Goal: Information Seeking & Learning: Learn about a topic

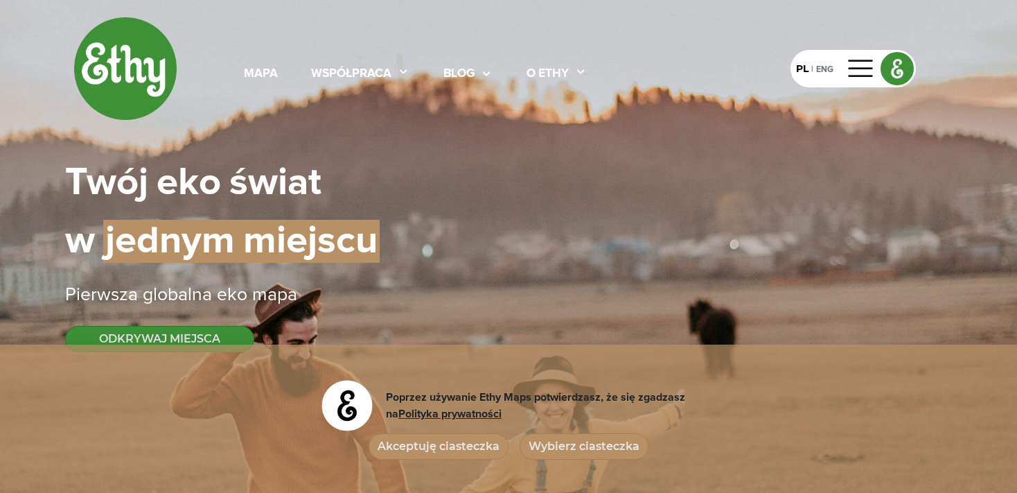
select select
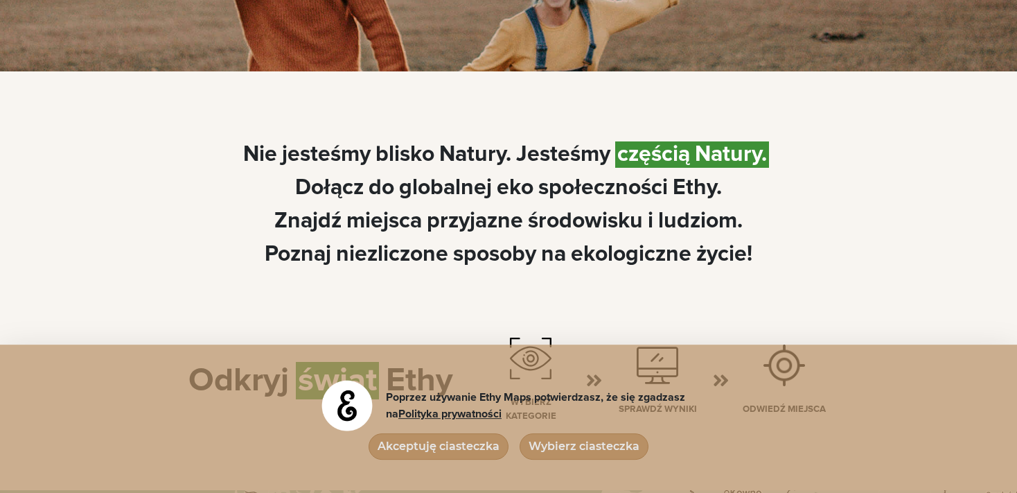
scroll to position [808, 0]
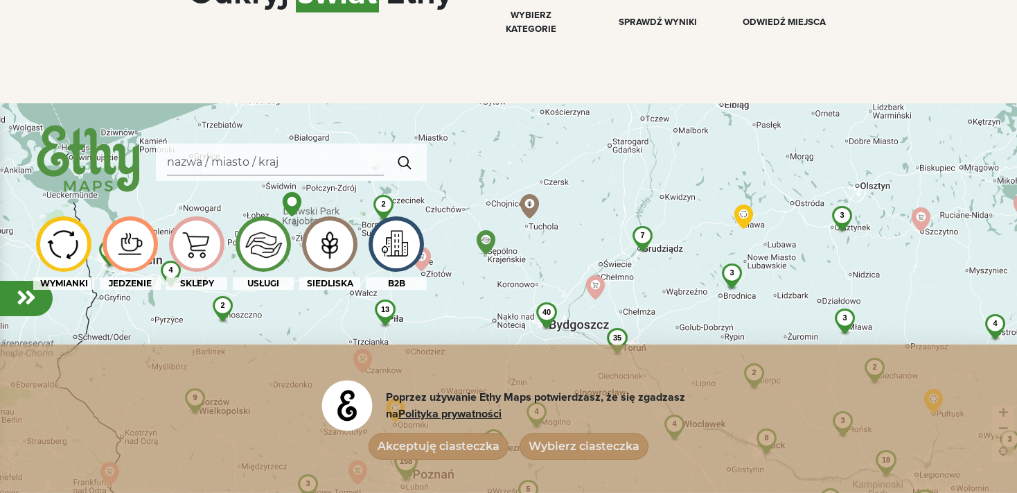
drag, startPoint x: 445, startPoint y: 137, endPoint x: 554, endPoint y: 285, distance: 183.3
click at [554, 285] on div "817 129 231 41 35 7 3 158 42 6 17 47 5 3 6 2 17 18 40 4 15 15 9 4 7 5 14 13 9 4…" at bounding box center [508, 349] width 1017 height 493
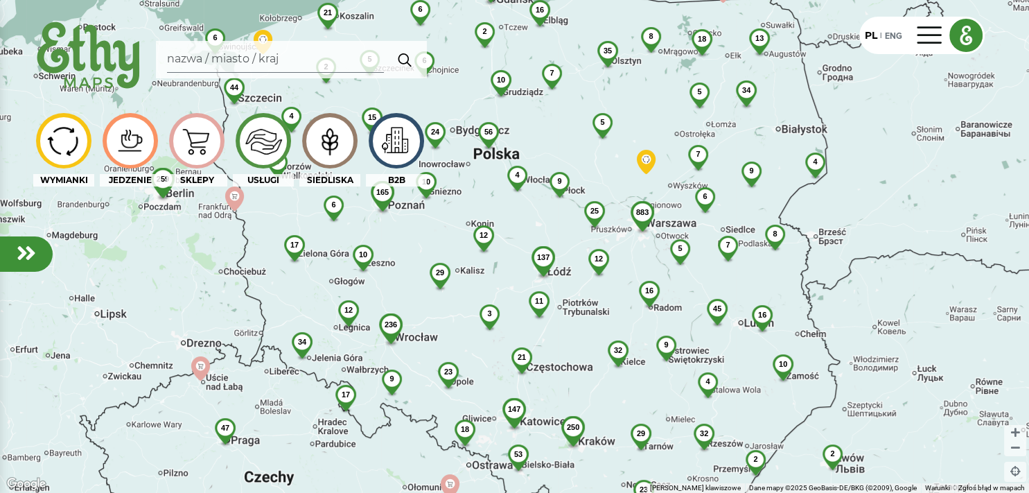
click at [488, 68] on div "883 52 206 250 137 236 56 35 6 23 45 3 4 165 32 44 32 10 21 29 2 18 34 12 17 3 …" at bounding box center [514, 246] width 1029 height 493
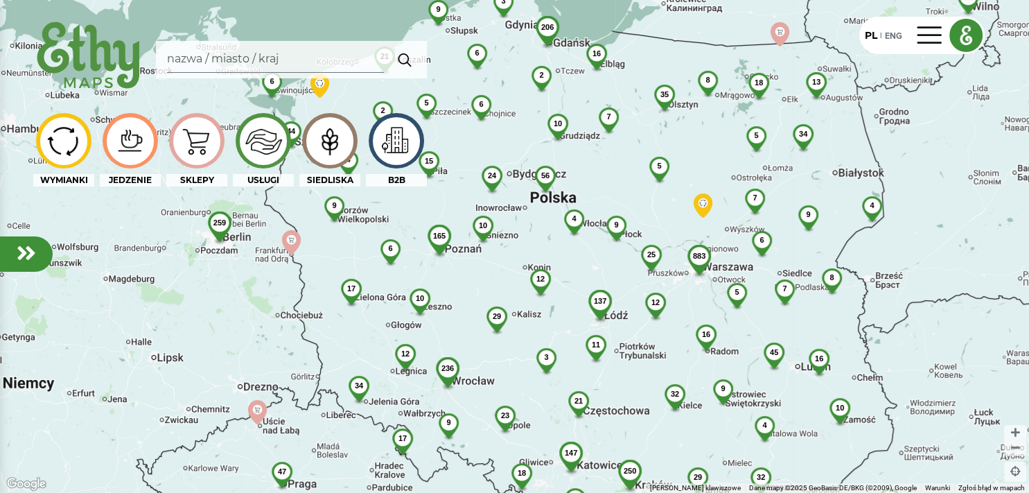
drag, startPoint x: 440, startPoint y: 80, endPoint x: 494, endPoint y: 123, distance: 69.0
click at [494, 123] on img at bounding box center [481, 113] width 37 height 36
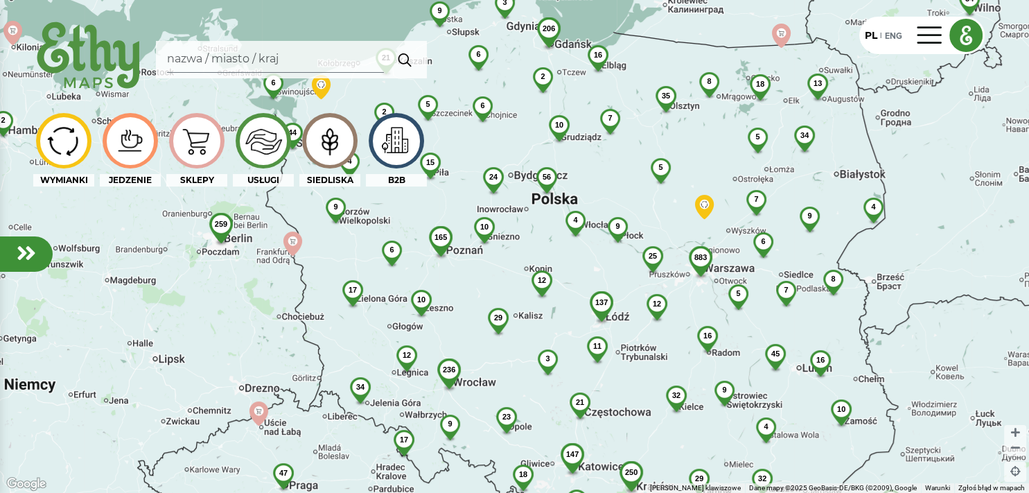
click at [483, 105] on span "6" at bounding box center [482, 105] width 4 height 8
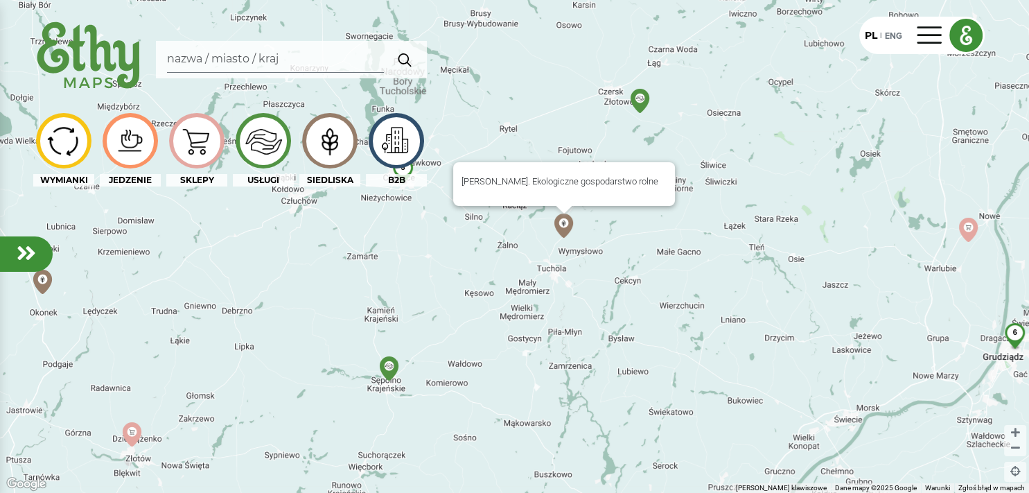
click at [565, 228] on img at bounding box center [564, 225] width 24 height 24
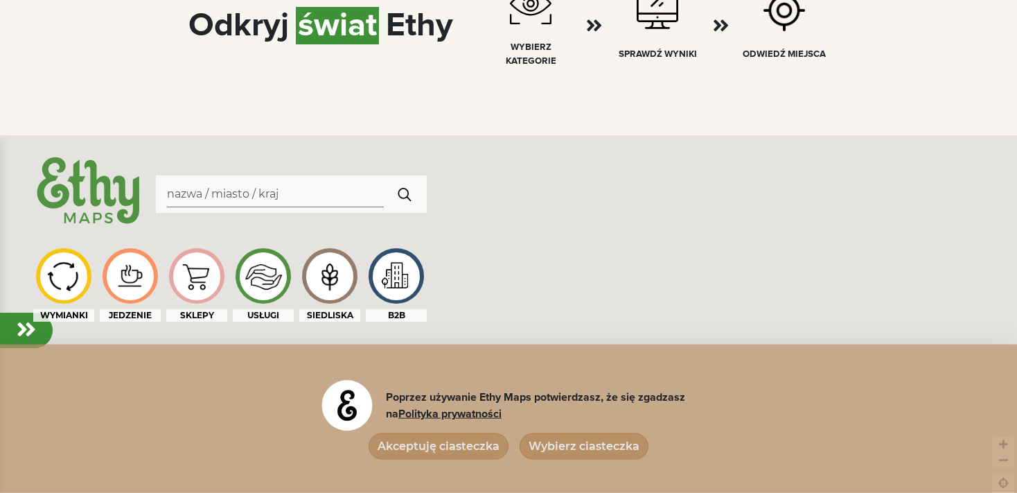
select select
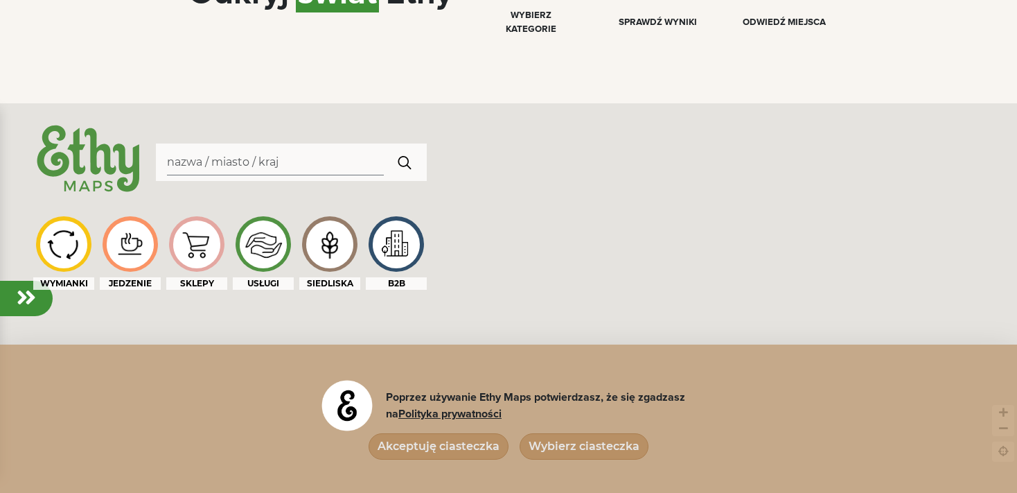
scroll to position [68, 0]
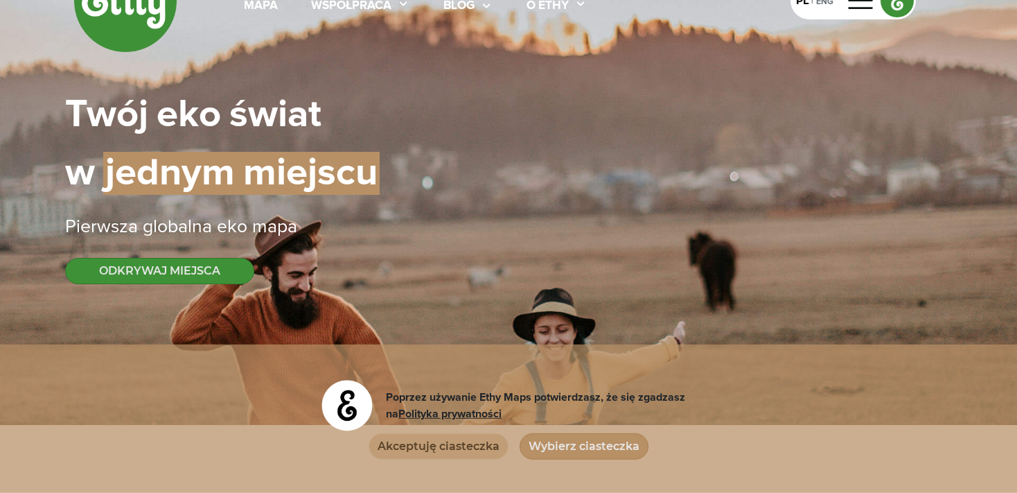
click at [431, 444] on button "Akceptuję ciasteczka" at bounding box center [439, 446] width 140 height 26
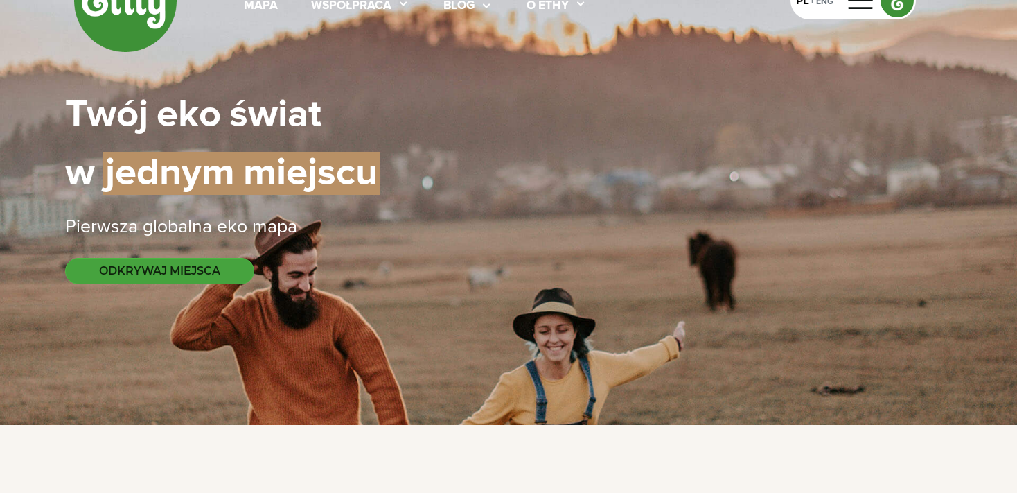
click at [161, 268] on button "ODKRYWAJ MIEJSCA" at bounding box center [159, 271] width 189 height 26
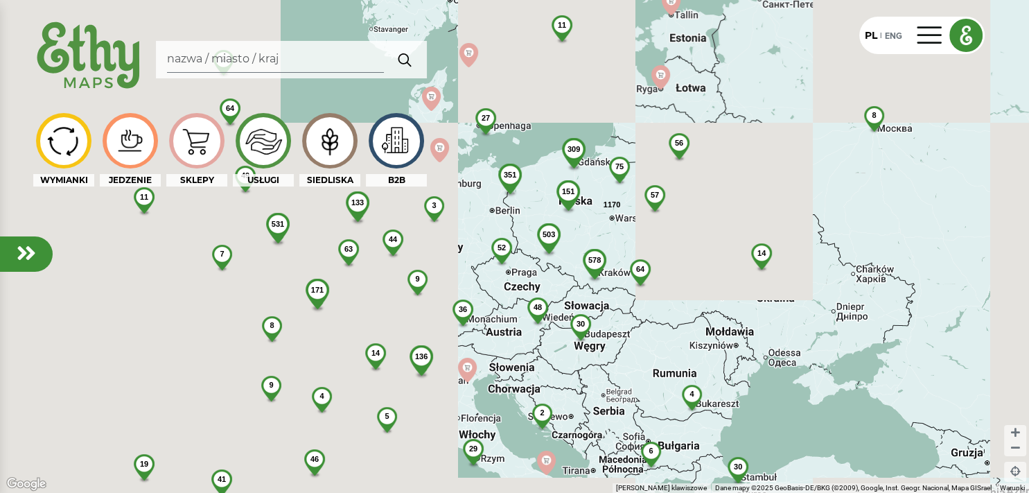
drag, startPoint x: 456, startPoint y: 108, endPoint x: 563, endPoint y: 179, distance: 128.6
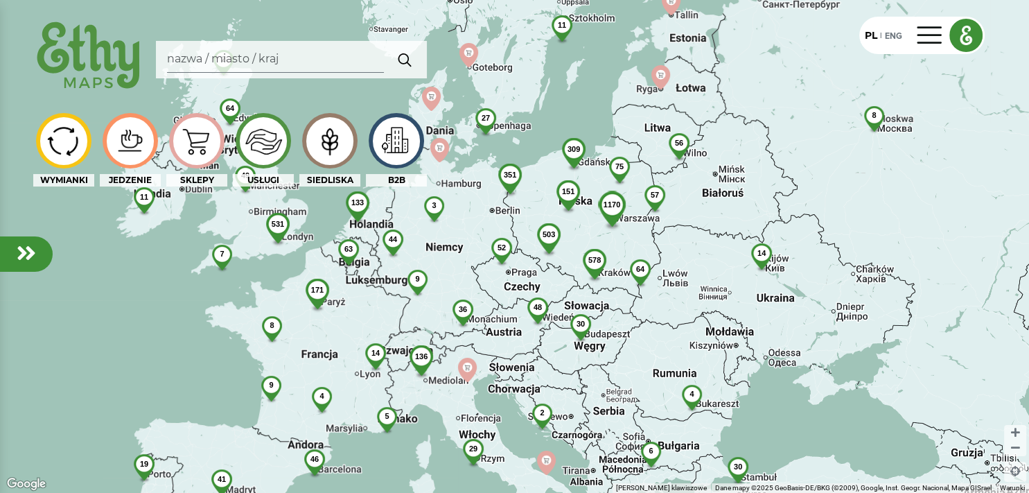
click at [563, 179] on div "1170 56 149 309 578 503 57 133 351 171 64 48 11 3 46 19 30 136 531 36 7 27 14 7…" at bounding box center [514, 246] width 1029 height 493
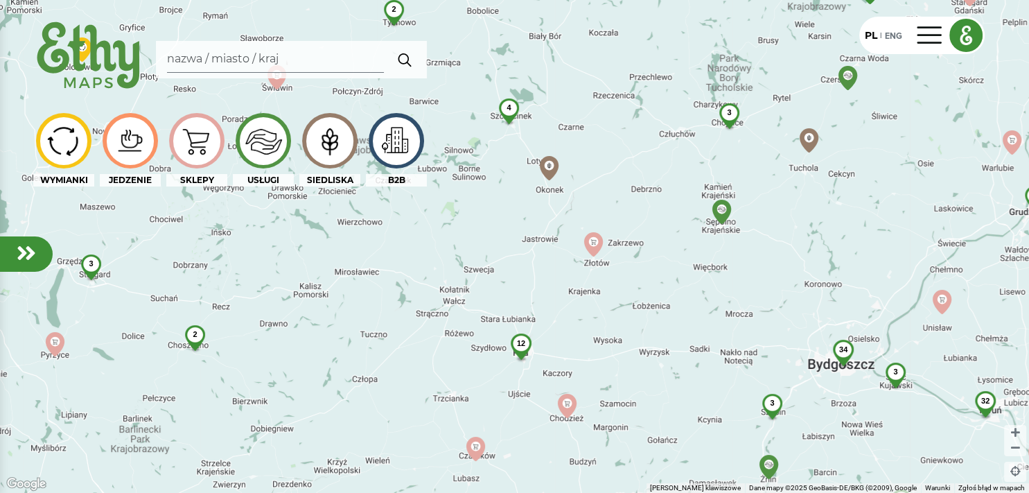
click at [729, 114] on span "3" at bounding box center [729, 112] width 4 height 8
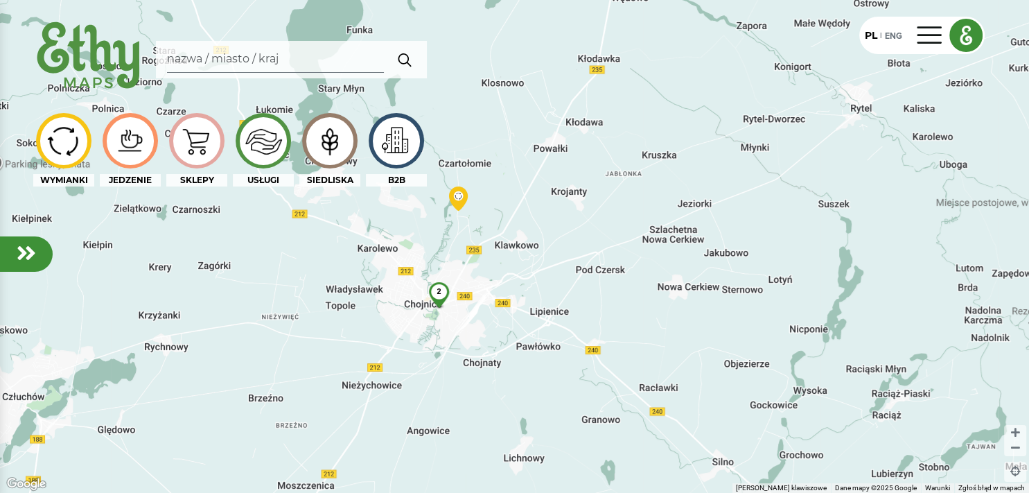
click at [438, 295] on span "2" at bounding box center [439, 291] width 4 height 8
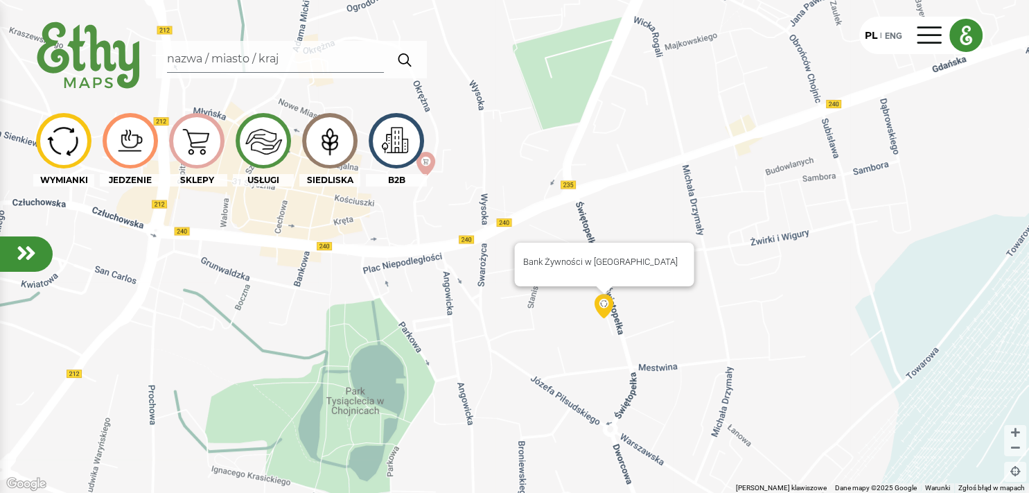
click at [603, 301] on img at bounding box center [604, 306] width 24 height 24
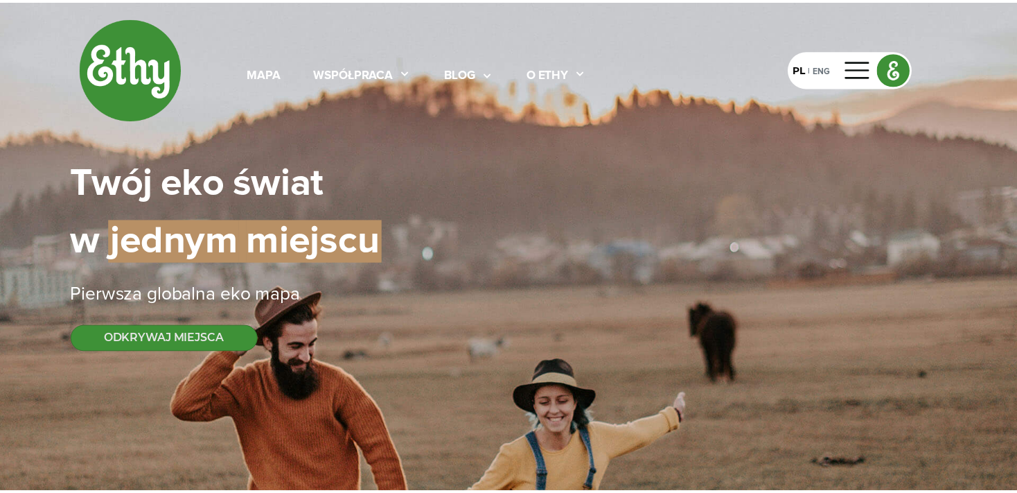
scroll to position [67, 0]
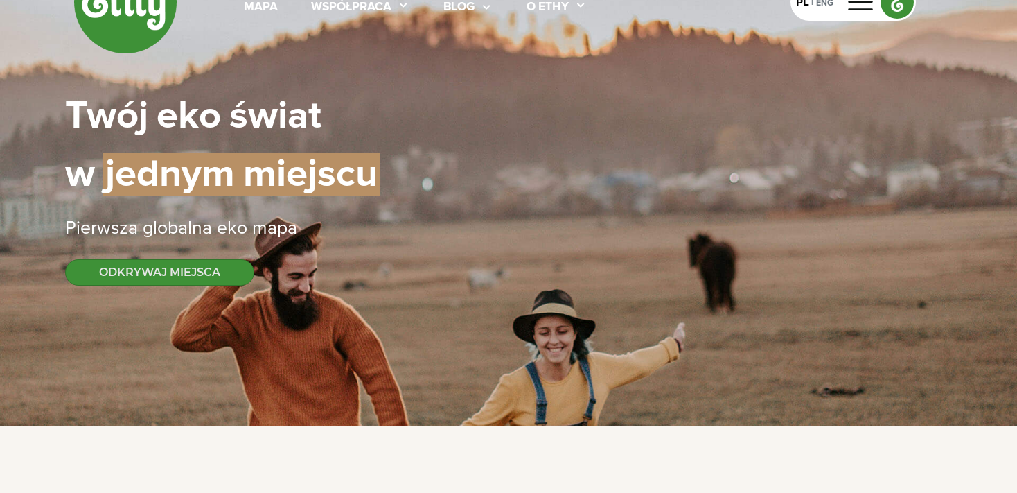
select select
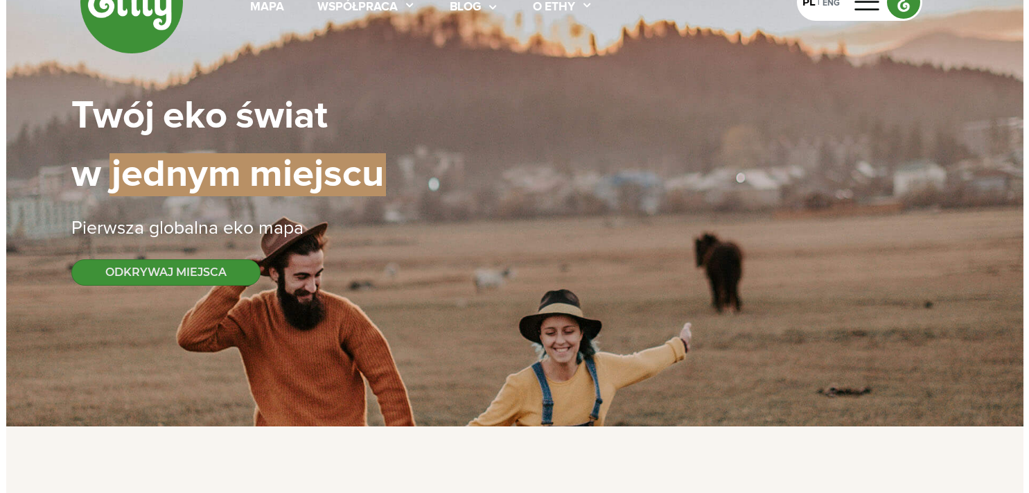
scroll to position [0, 0]
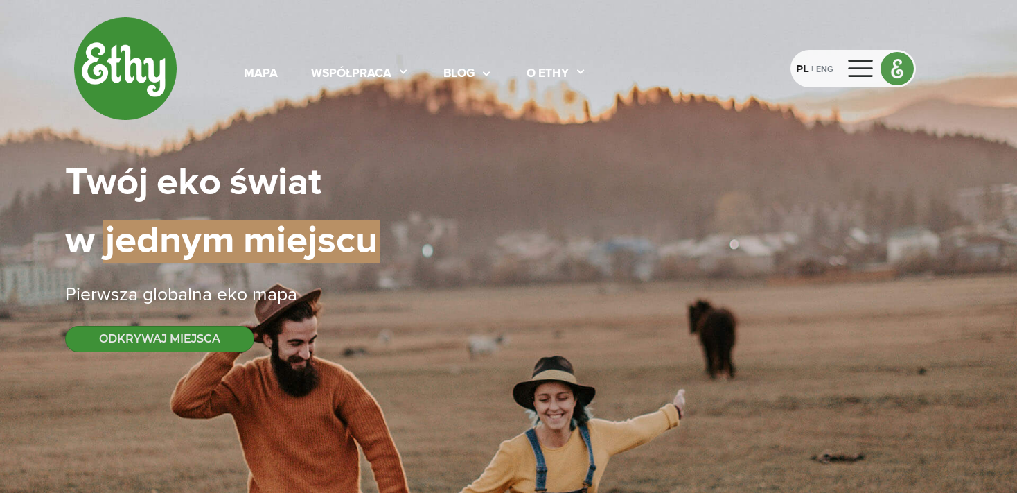
click at [802, 68] on div "PL" at bounding box center [802, 69] width 12 height 15
click at [259, 73] on div "mapa" at bounding box center [261, 74] width 34 height 18
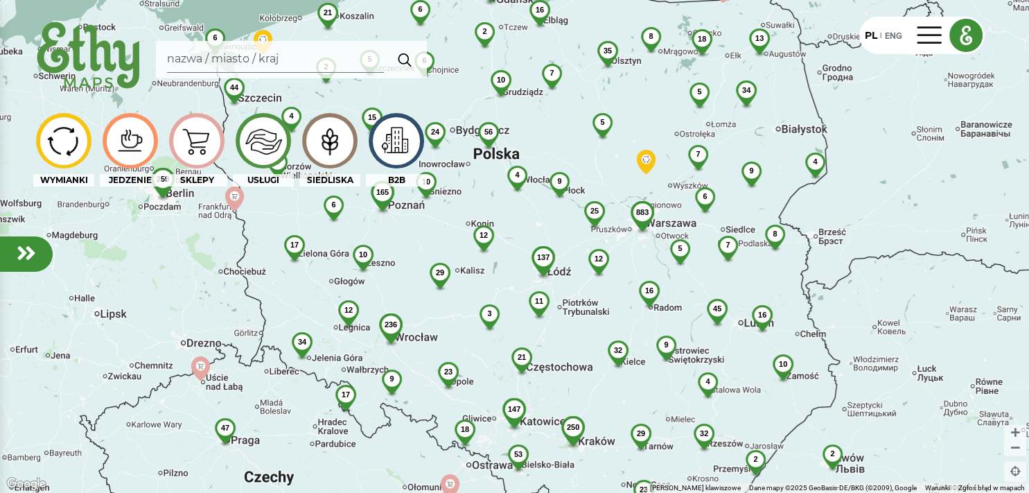
click at [324, 143] on img at bounding box center [329, 140] width 46 height 44
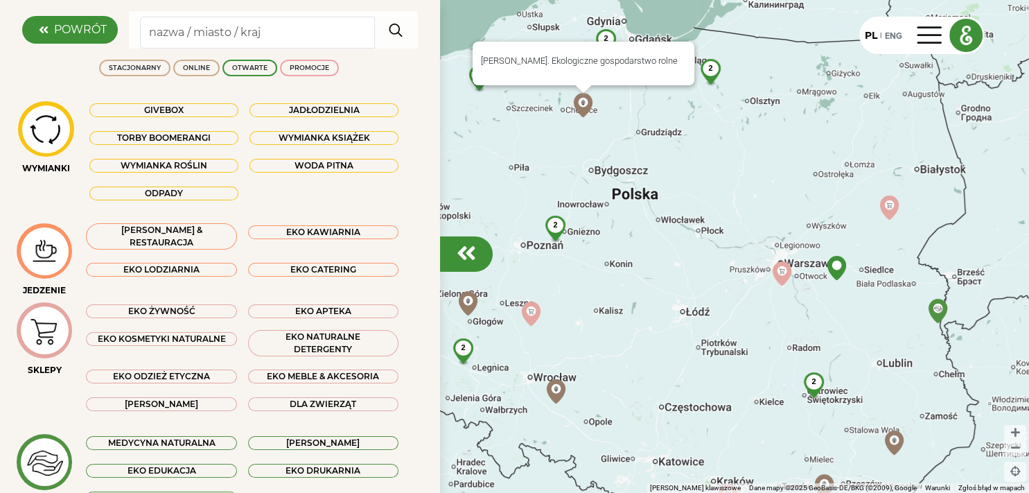
click at [581, 100] on img at bounding box center [583, 105] width 24 height 24
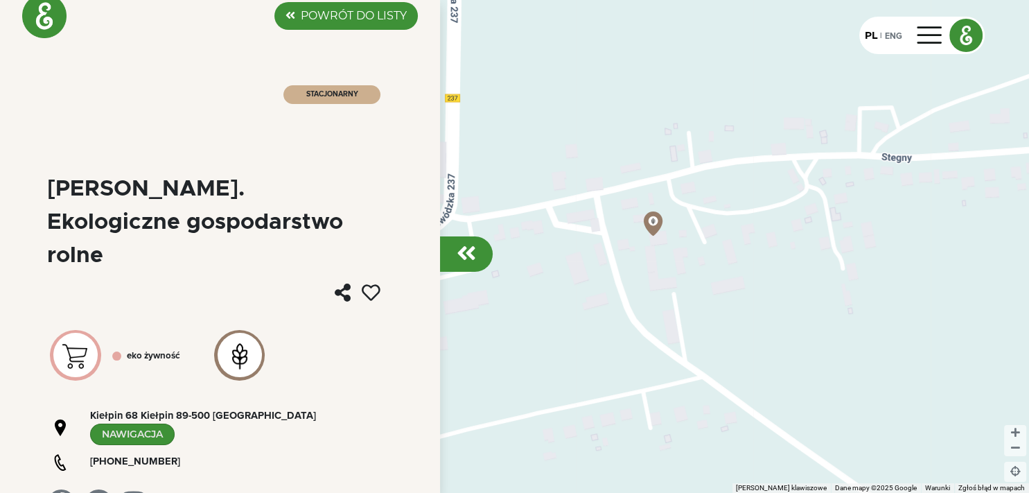
scroll to position [19, 0]
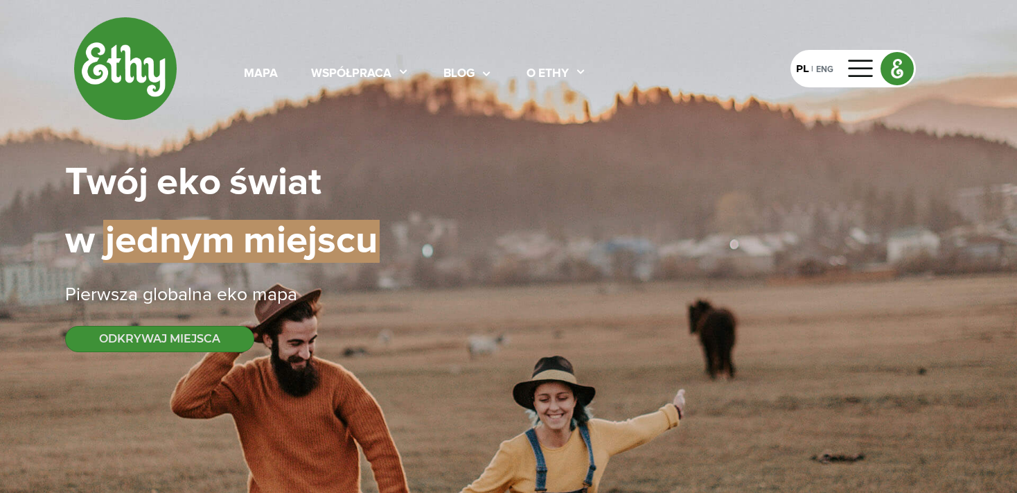
select select
click at [178, 336] on button "ODKRYWAJ MIEJSCA" at bounding box center [159, 339] width 189 height 26
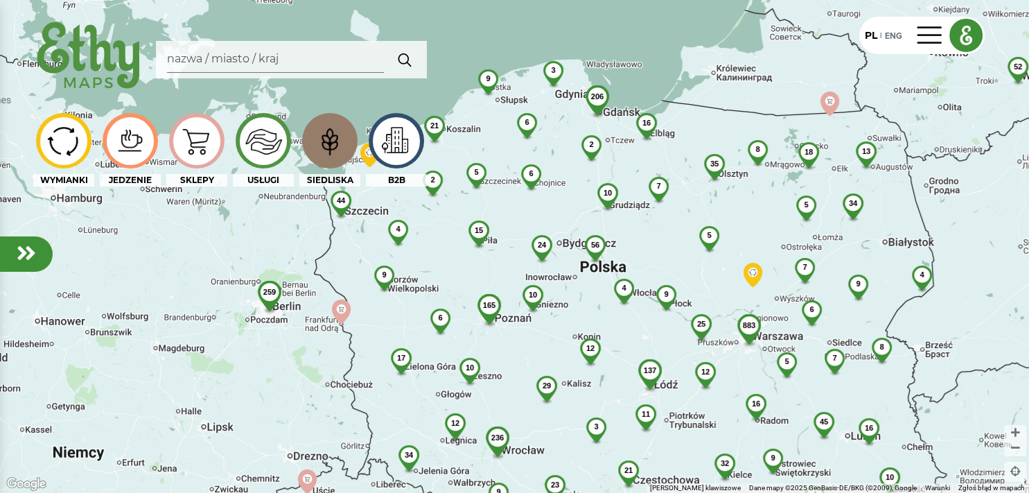
drag, startPoint x: 457, startPoint y: 80, endPoint x: 565, endPoint y: 193, distance: 156.3
click at [565, 193] on div "883 52 206 250 137 236 56 35 6 23 45 3 4 165 32 44 32 10 21 29 2 18 34 12 17 3 …" at bounding box center [514, 246] width 1029 height 493
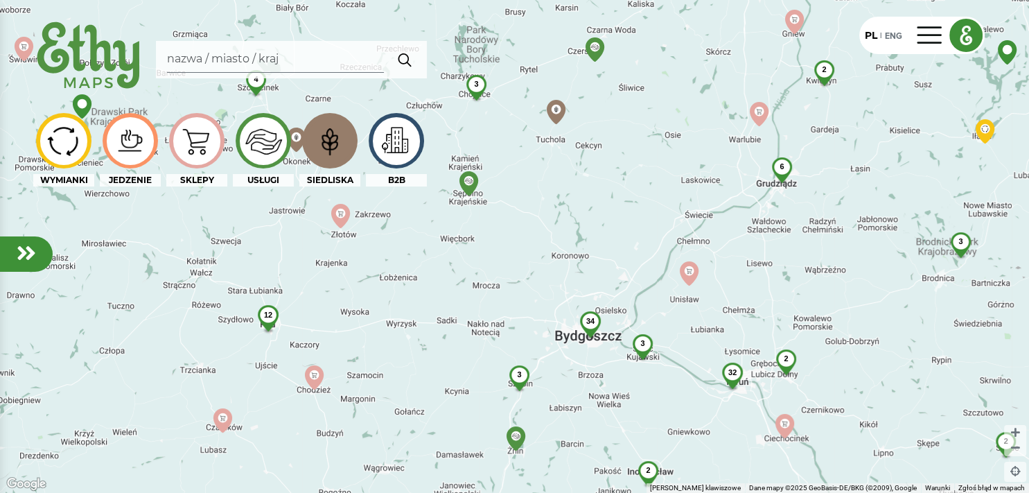
click at [592, 322] on span "34" at bounding box center [589, 321] width 8 height 8
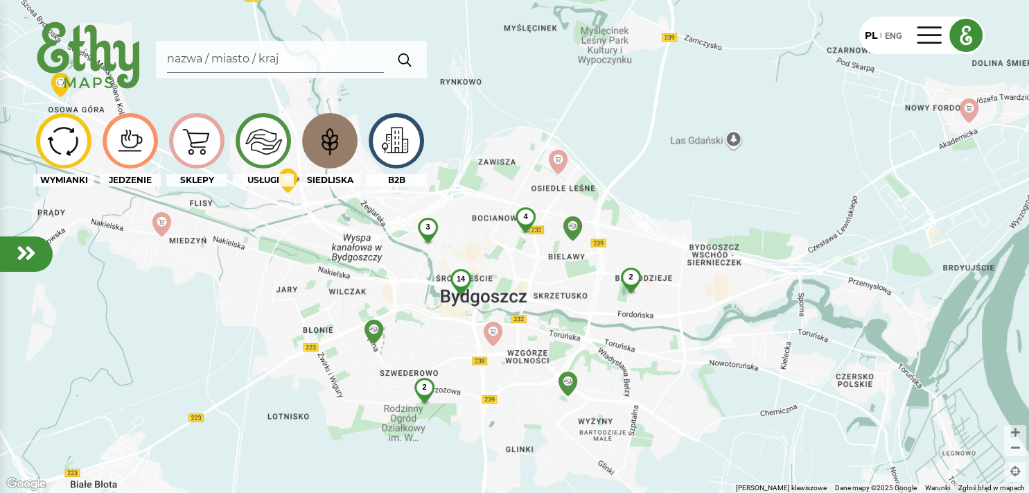
click at [60, 136] on img at bounding box center [63, 141] width 46 height 40
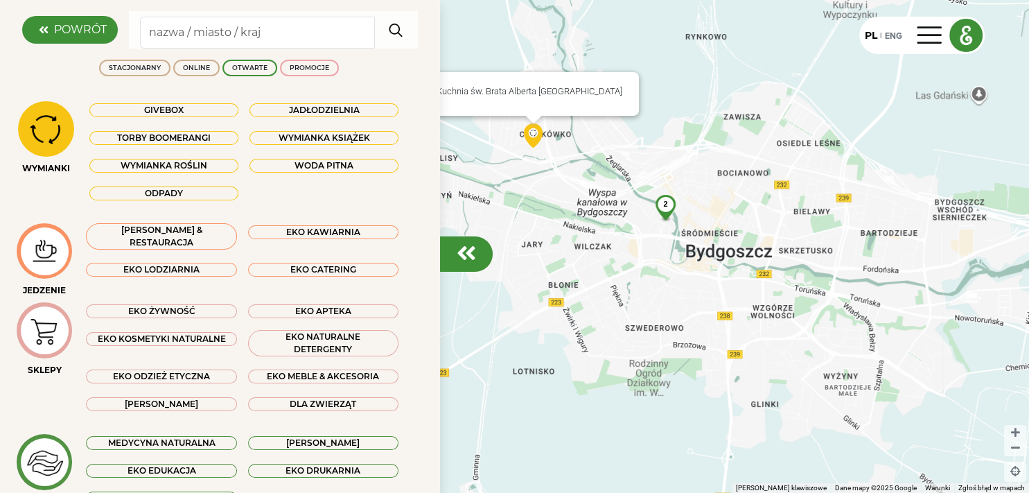
drag, startPoint x: 442, startPoint y: 118, endPoint x: 532, endPoint y: 134, distance: 91.6
click at [532, 134] on img at bounding box center [533, 135] width 24 height 24
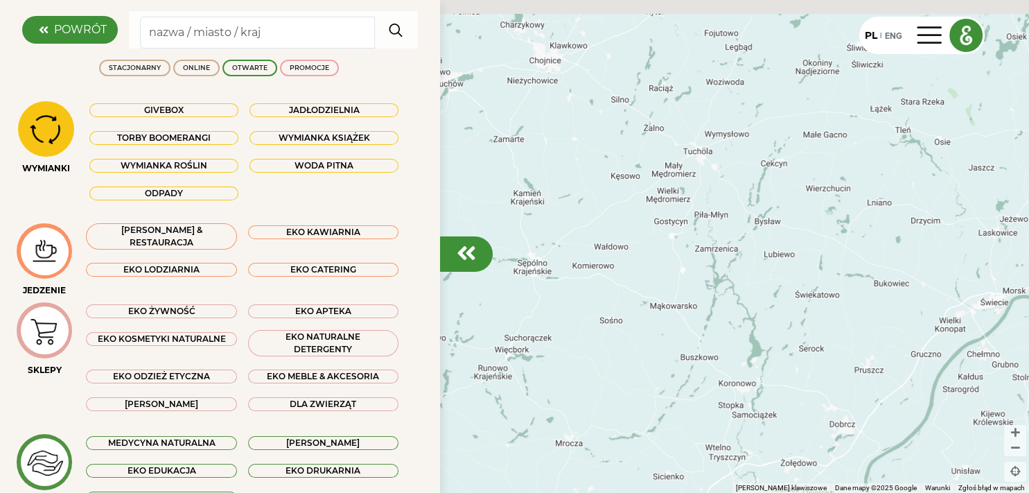
drag, startPoint x: 585, startPoint y: 121, endPoint x: 828, endPoint y: 520, distance: 466.8
click at [828, 492] on div "8 3 2" at bounding box center [514, 246] width 1029 height 493
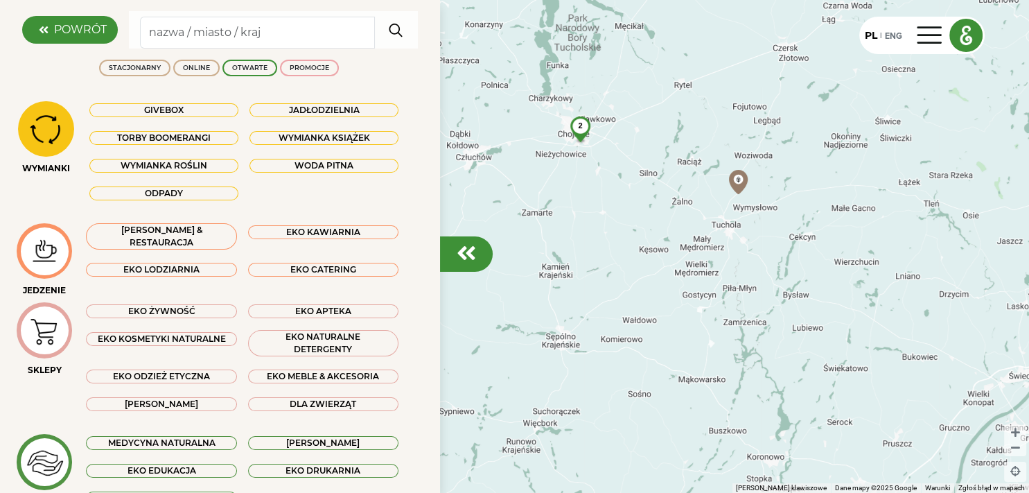
drag, startPoint x: 647, startPoint y: 219, endPoint x: 662, endPoint y: 362, distance: 143.5
click at [658, 360] on div "8 3 2 2 2" at bounding box center [514, 246] width 1029 height 493
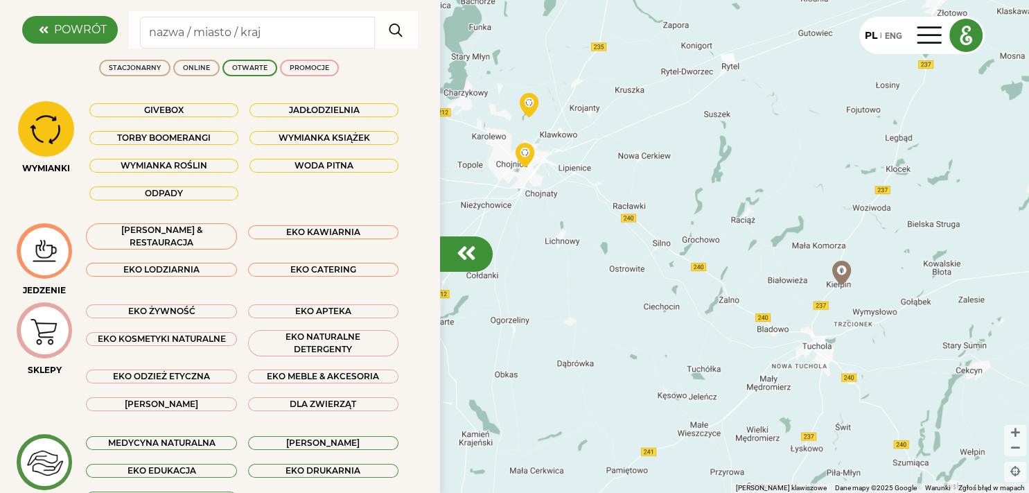
click at [47, 254] on img at bounding box center [44, 251] width 46 height 34
click at [42, 333] on img at bounding box center [44, 330] width 46 height 44
click at [40, 461] on img at bounding box center [44, 462] width 46 height 46
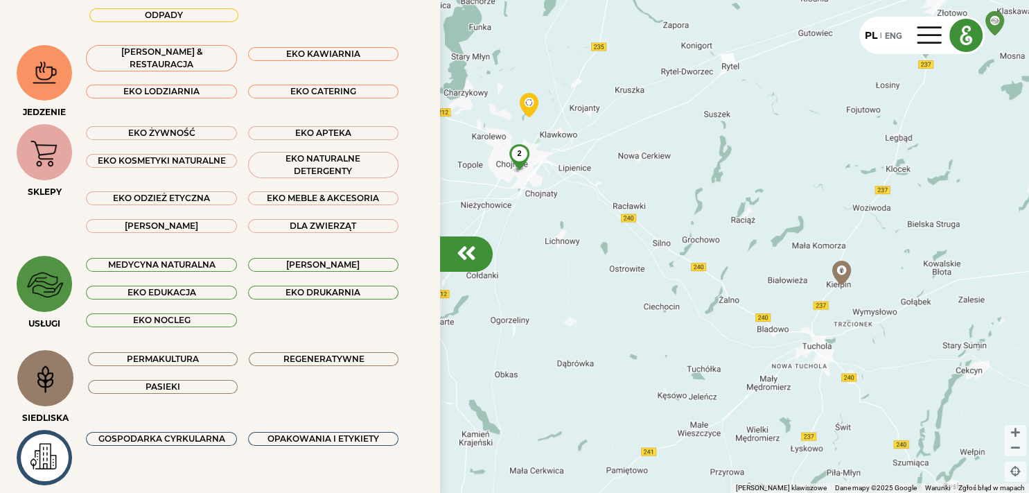
scroll to position [225, 0]
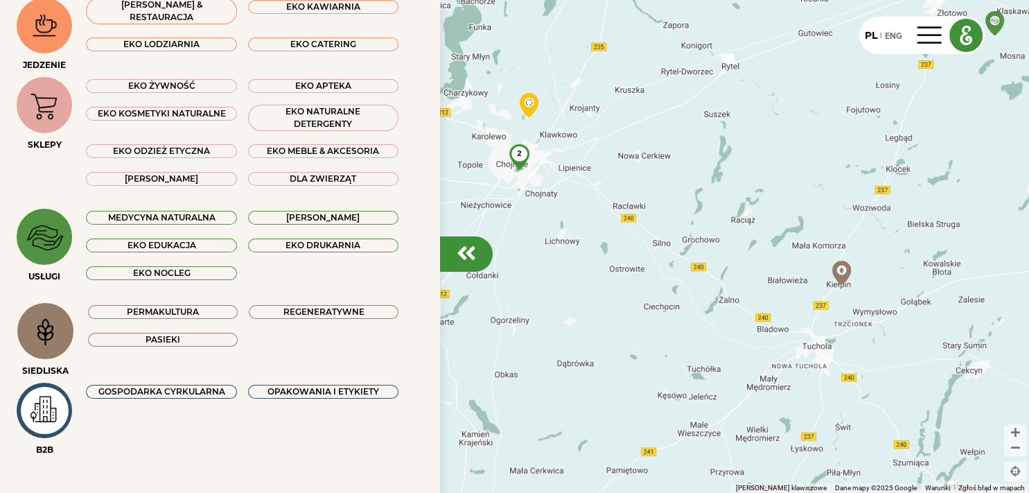
click at [45, 414] on img at bounding box center [44, 409] width 46 height 41
click at [45, 325] on img at bounding box center [45, 331] width 46 height 44
click at [37, 322] on img at bounding box center [45, 331] width 46 height 44
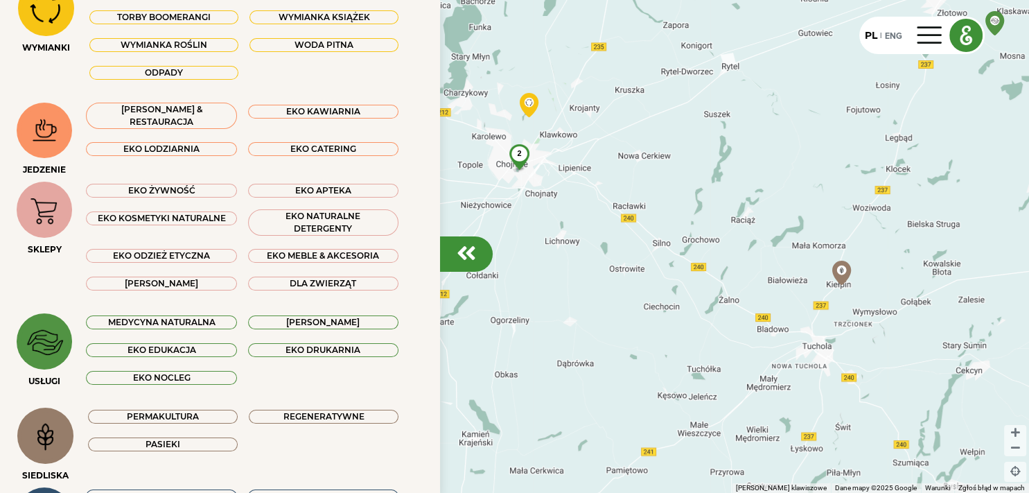
scroll to position [0, 0]
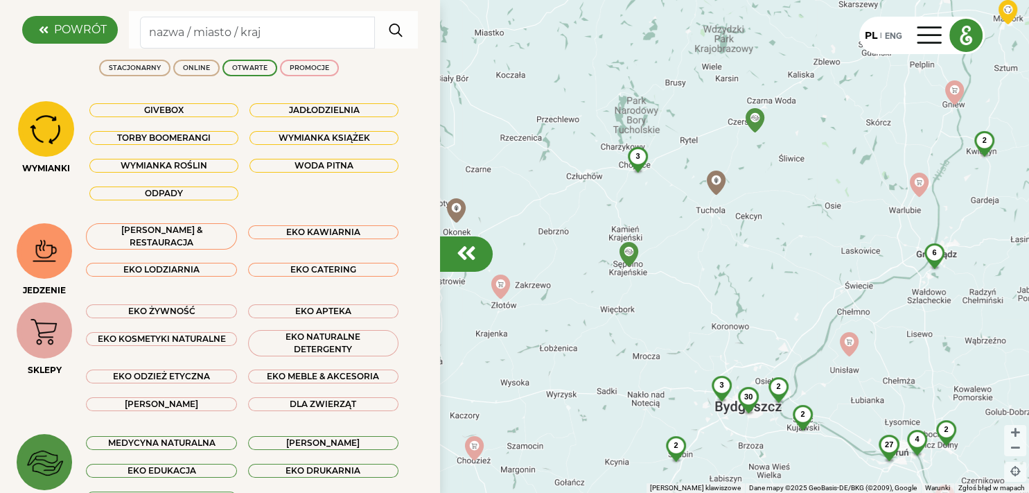
click at [465, 252] on em at bounding box center [466, 253] width 19 height 22
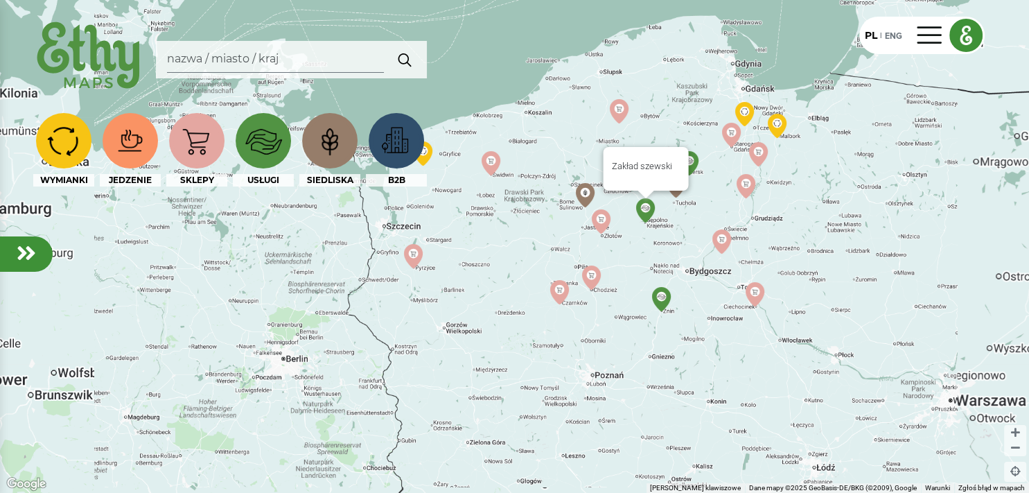
click at [653, 198] on div "Zakład szewski" at bounding box center [514, 246] width 1029 height 493
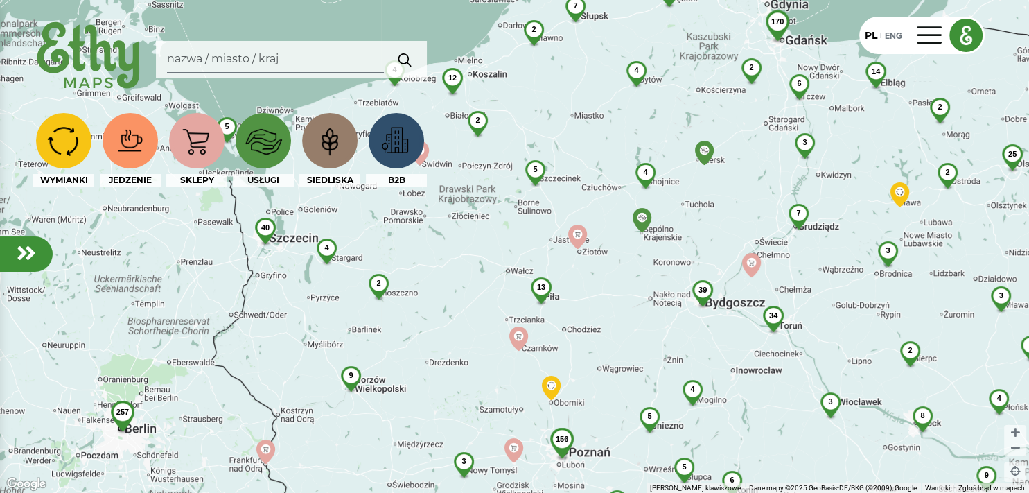
click at [450, 76] on span "12" at bounding box center [452, 77] width 8 height 8
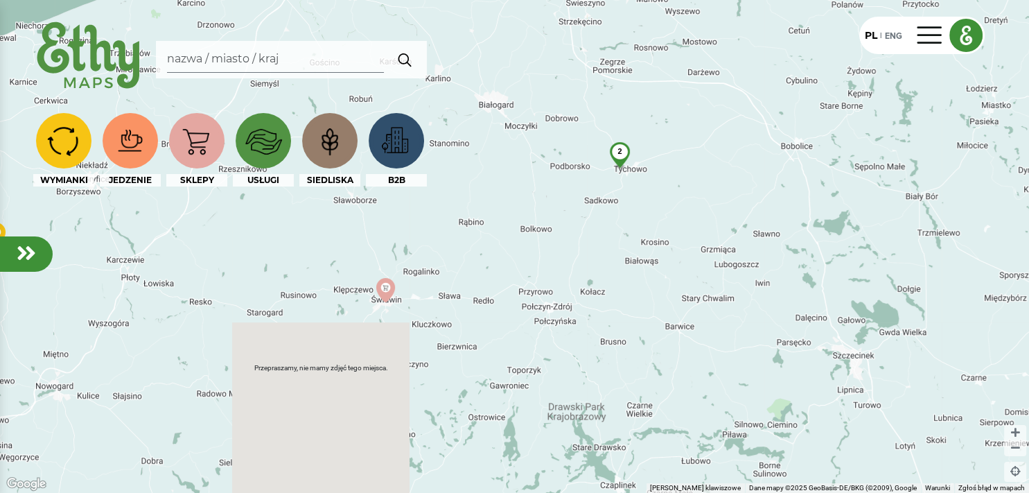
drag, startPoint x: 606, startPoint y: 326, endPoint x: 556, endPoint y: 51, distance: 279.0
click at [556, 51] on div "11 7 4 2" at bounding box center [514, 246] width 1029 height 493
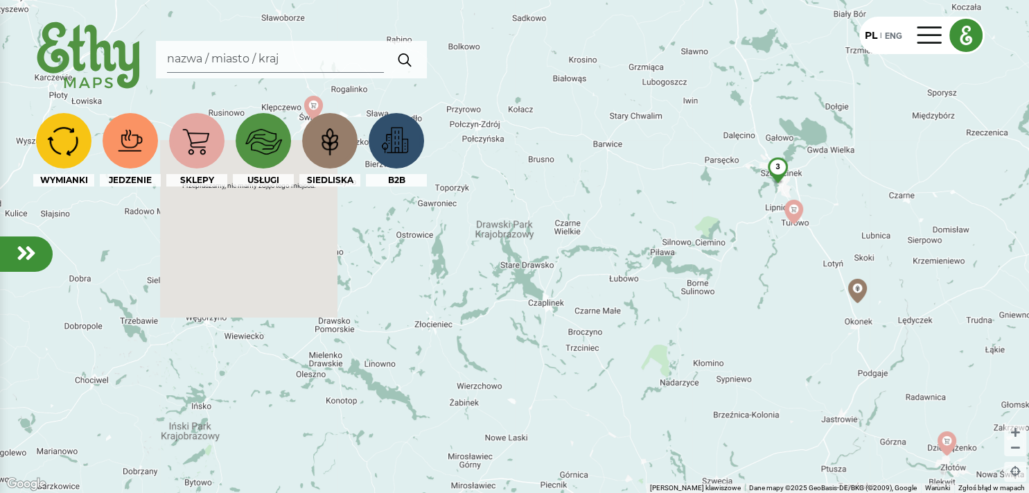
drag, startPoint x: 647, startPoint y: 360, endPoint x: 504, endPoint y: 114, distance: 284.7
click at [504, 114] on div "11 7 4 2 3" at bounding box center [514, 246] width 1029 height 493
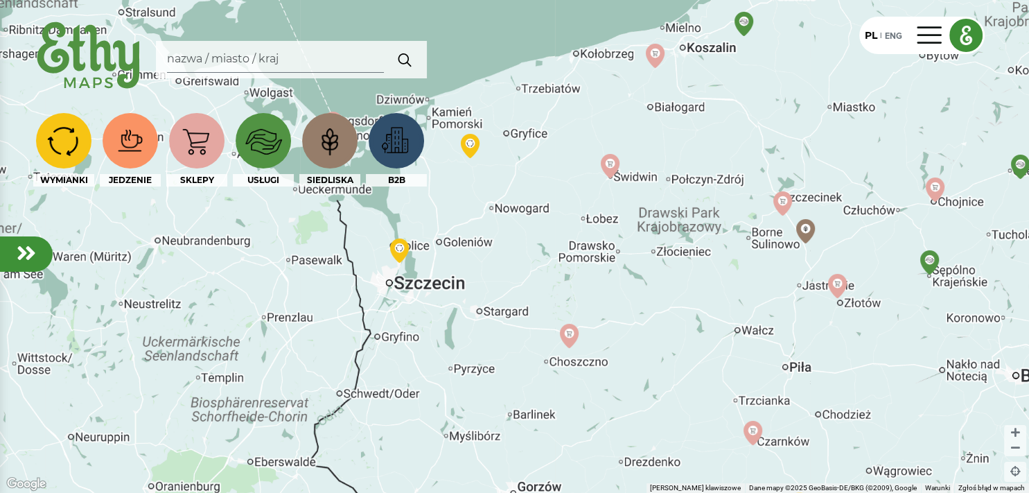
click at [822, 245] on div at bounding box center [514, 246] width 1029 height 493
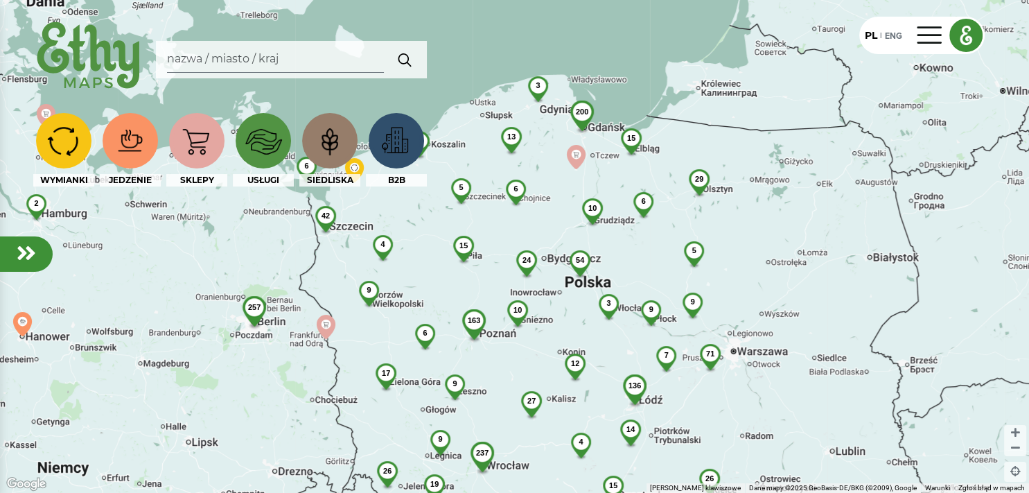
drag, startPoint x: 836, startPoint y: 312, endPoint x: 455, endPoint y: 280, distance: 382.4
click at [455, 280] on div "200 136 237 71 54 29 4 65 163 26 42 9 15 27 14 17 21 257 24 19 2 39 26 68 13 15…" at bounding box center [514, 246] width 1029 height 493
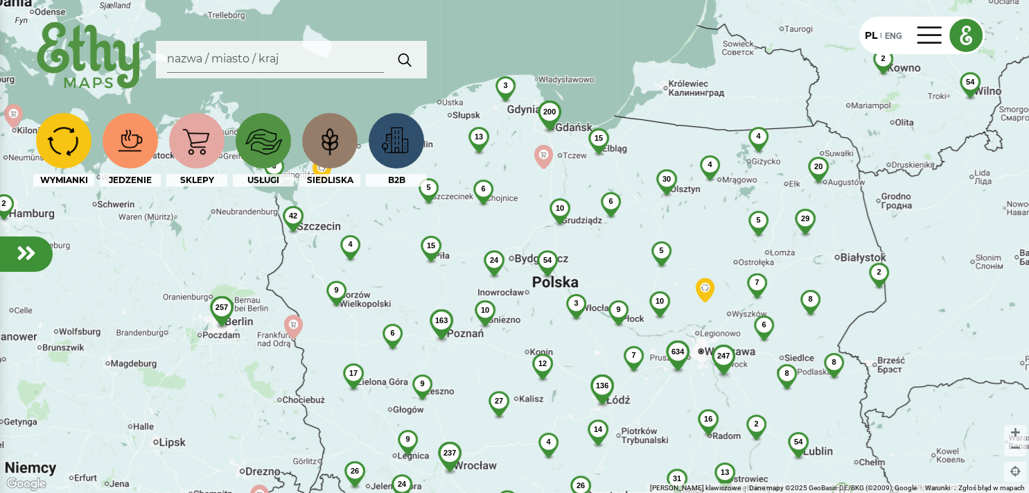
click at [484, 188] on span "6" at bounding box center [483, 188] width 4 height 8
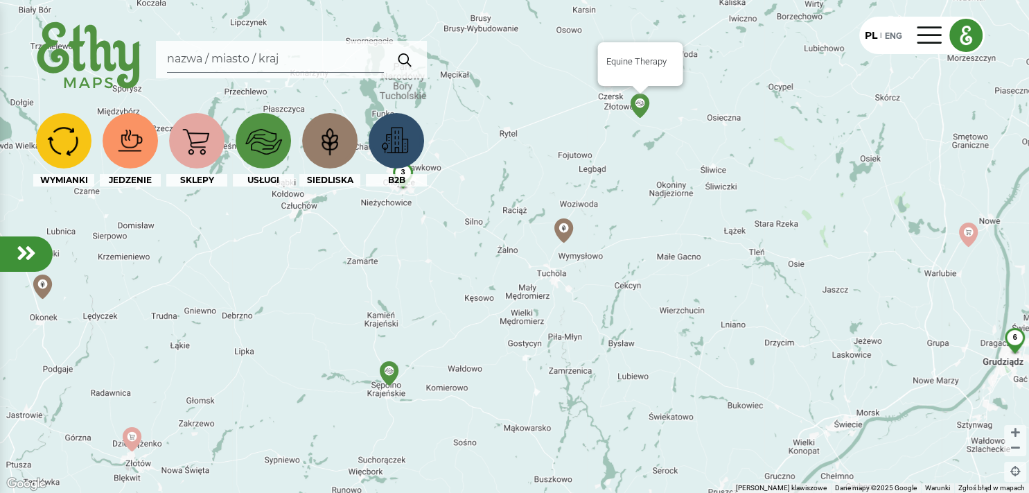
click at [637, 107] on img at bounding box center [640, 106] width 24 height 24
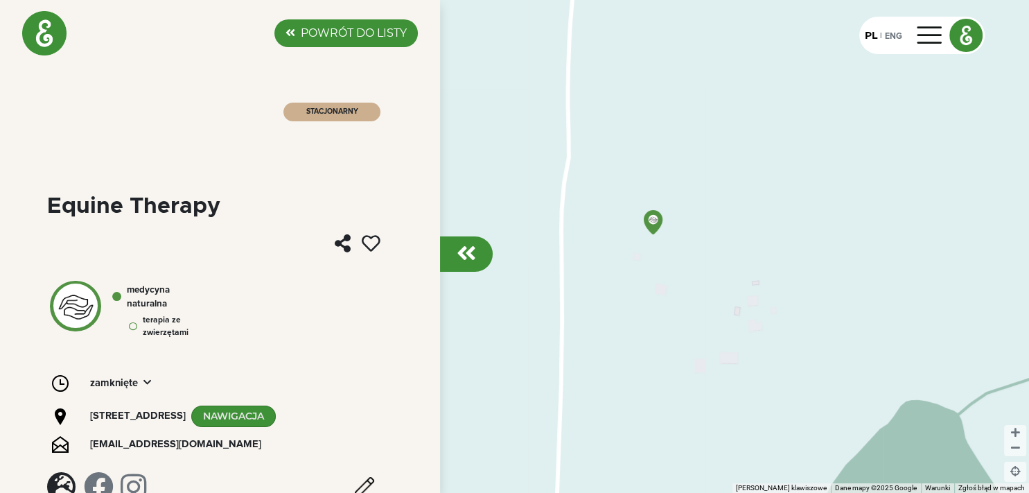
scroll to position [31, 0]
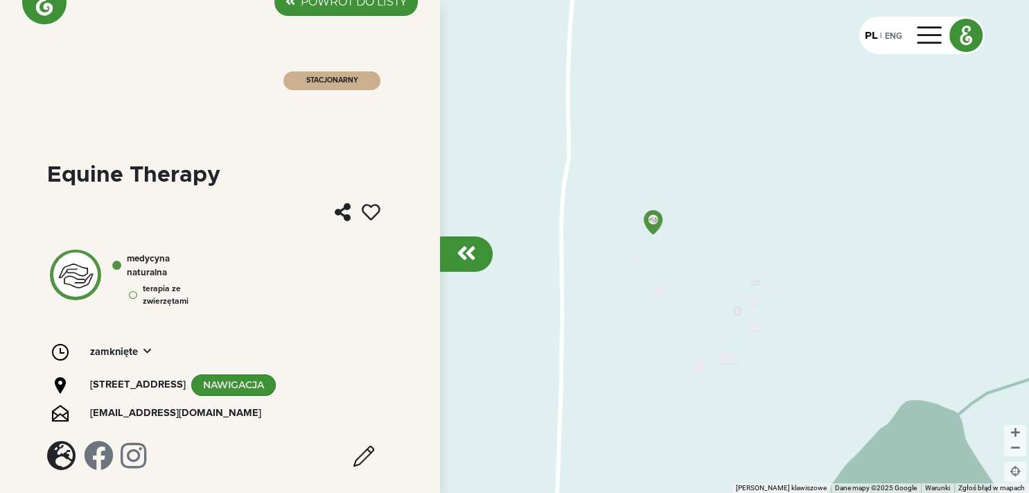
click at [123, 353] on span "zamknięte" at bounding box center [114, 351] width 48 height 15
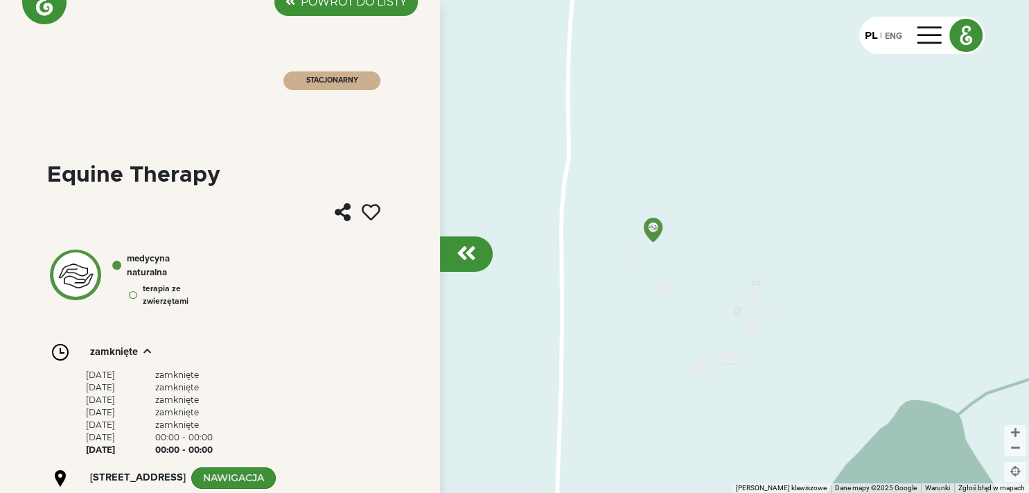
click at [123, 353] on span "zamknięte" at bounding box center [114, 351] width 48 height 15
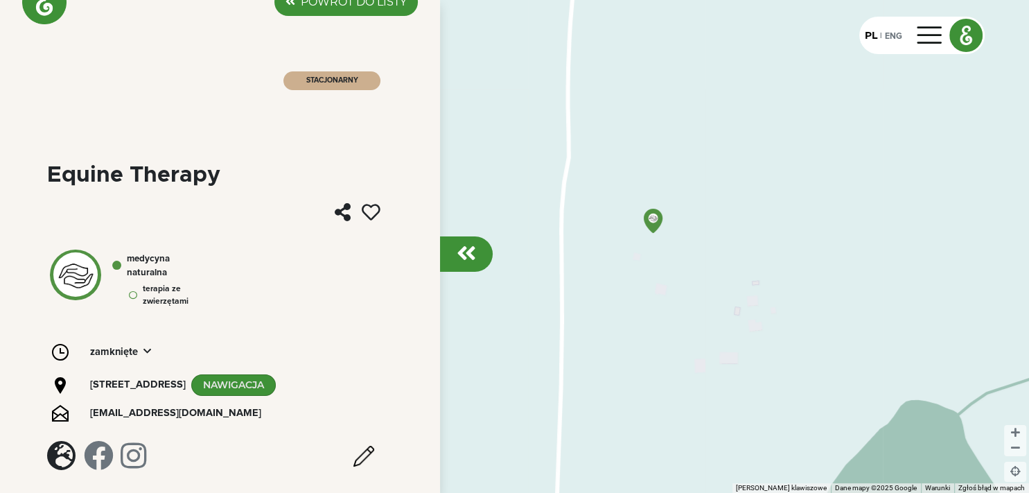
scroll to position [0, 0]
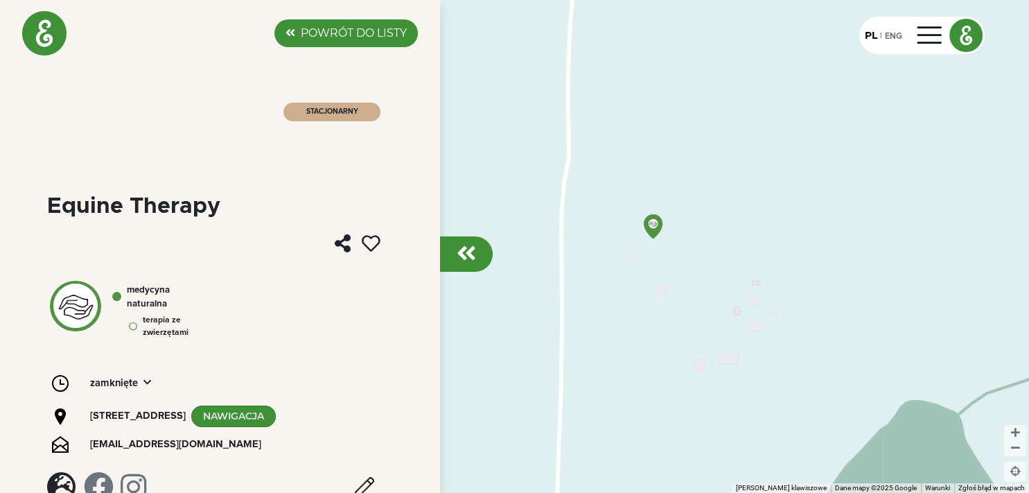
click at [462, 263] on em at bounding box center [466, 253] width 19 height 22
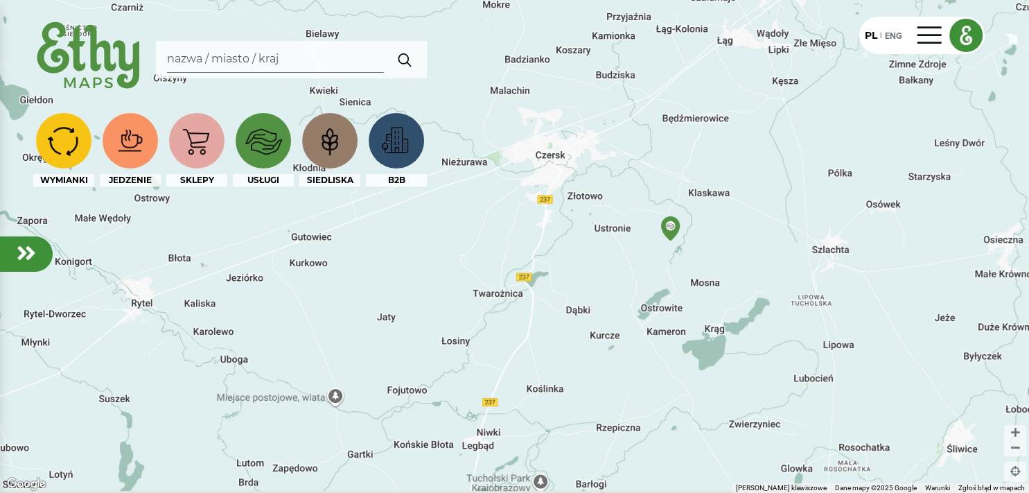
drag, startPoint x: 534, startPoint y: 252, endPoint x: 740, endPoint y: 176, distance: 219.9
click at [740, 176] on div at bounding box center [514, 246] width 1029 height 493
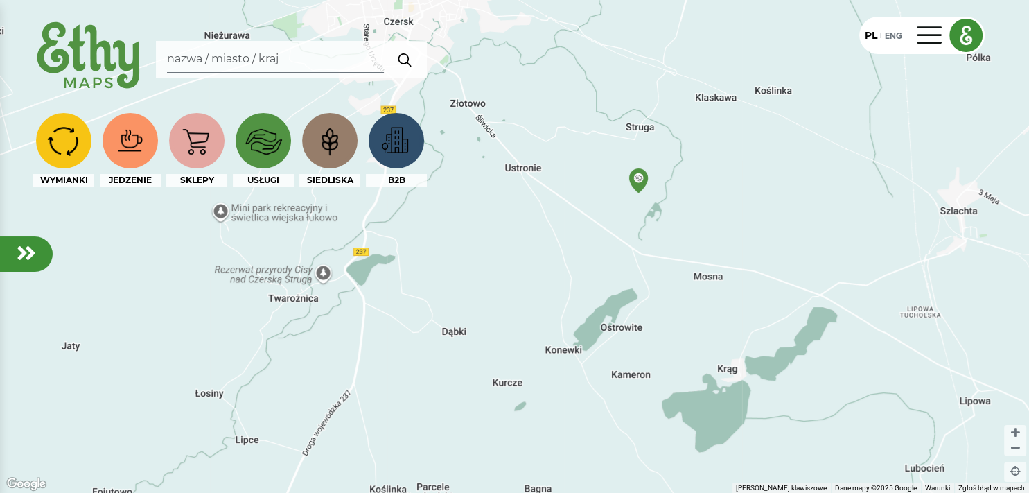
click at [321, 275] on div at bounding box center [514, 246] width 1029 height 493
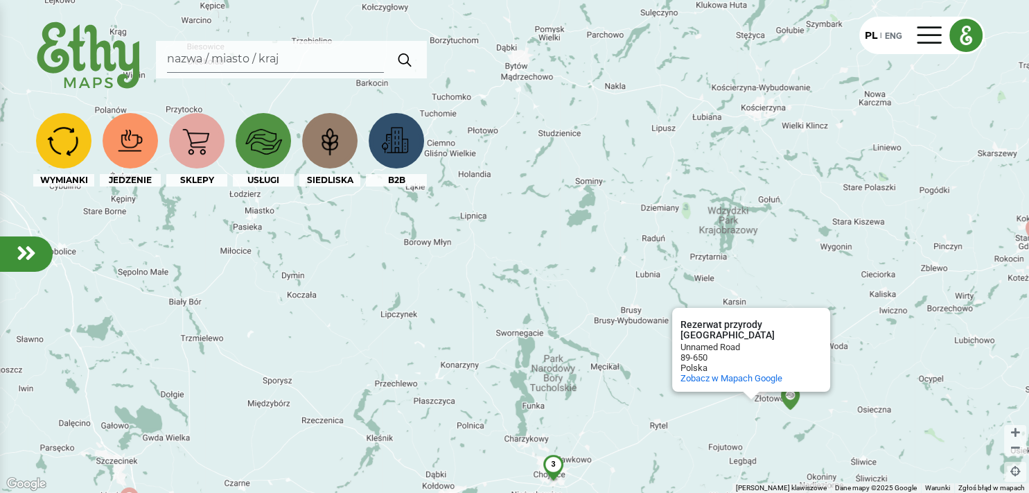
drag, startPoint x: 401, startPoint y: 303, endPoint x: 678, endPoint y: 467, distance: 321.8
click at [678, 467] on div "6 3 2 Rezerwat przyrody [GEOGRAPHIC_DATA] Rezerwat przyrody [GEOGRAPHIC_DATA] U…" at bounding box center [514, 246] width 1029 height 493
